Goal: Information Seeking & Learning: Learn about a topic

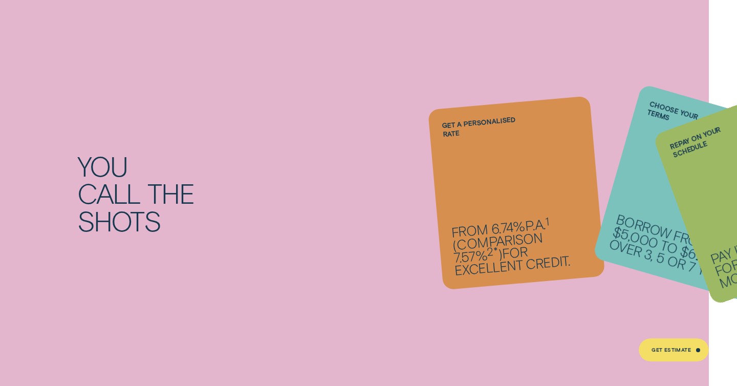
scroll to position [800, 0]
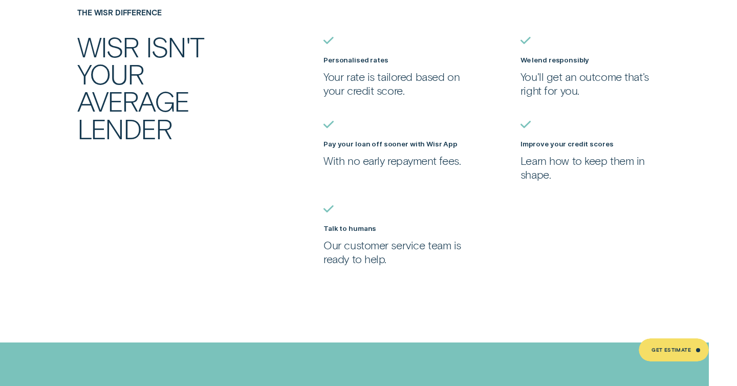
scroll to position [2226, 0]
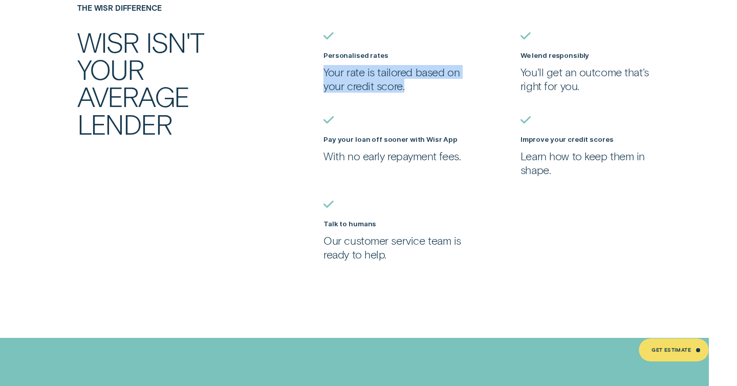
drag, startPoint x: 420, startPoint y: 85, endPoint x: 319, endPoint y: 73, distance: 101.5
click at [319, 73] on li "Personalised rates Your rate is tailored based on your credit score." at bounding box center [393, 62] width 148 height 60
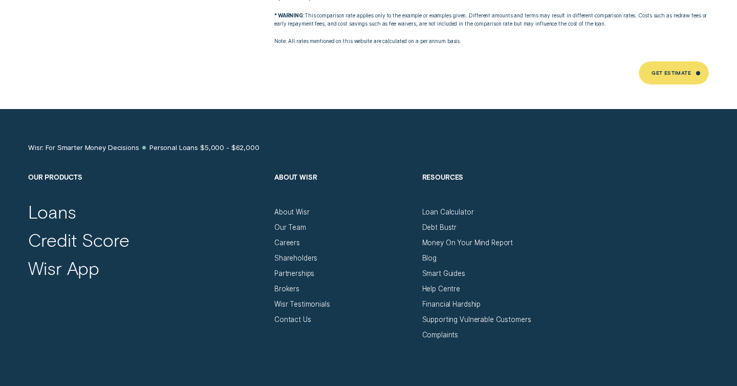
scroll to position [5188, 0]
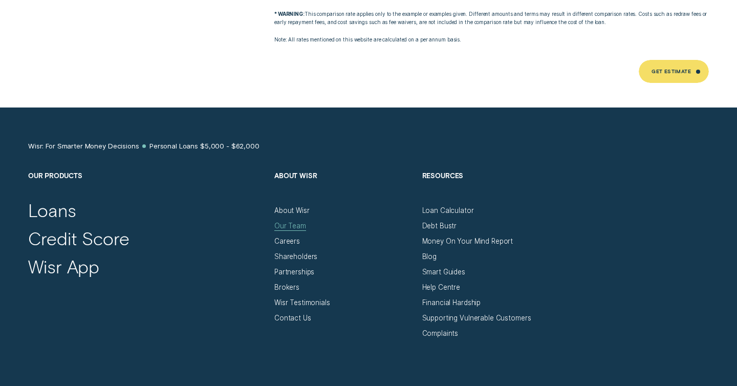
click at [298, 222] on div "Our Team" at bounding box center [290, 226] width 32 height 9
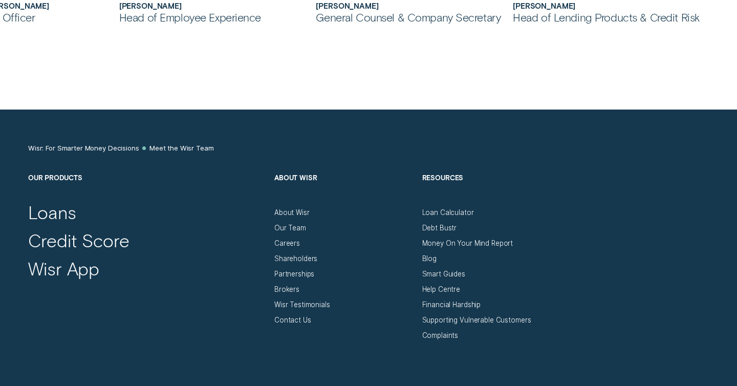
scroll to position [993, 0]
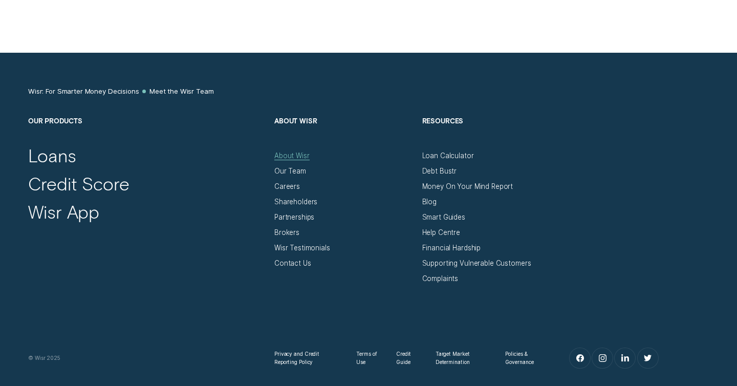
click at [305, 156] on div "About Wisr" at bounding box center [291, 155] width 35 height 9
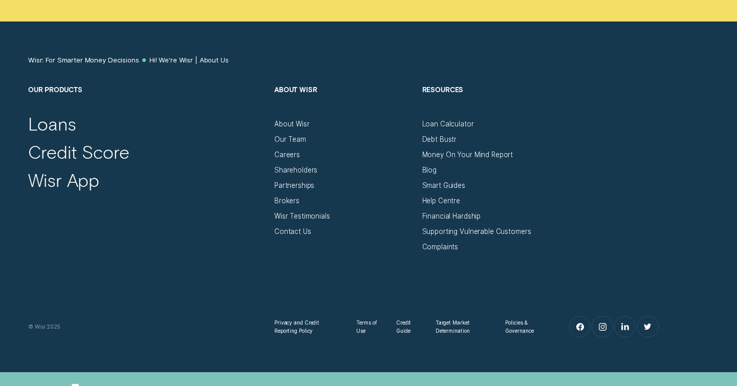
scroll to position [5215, 0]
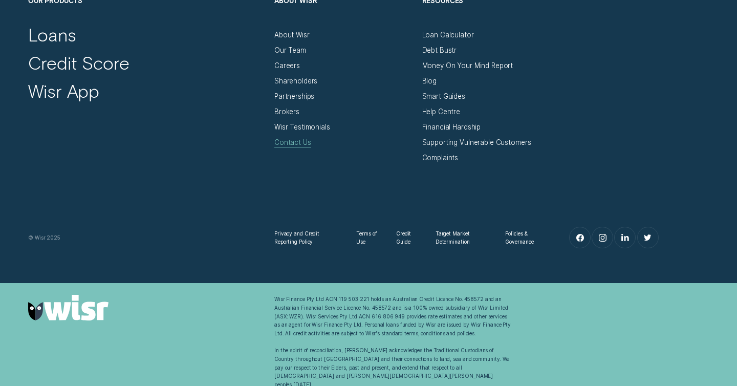
click at [289, 146] on div "Contact Us" at bounding box center [292, 142] width 37 height 9
